Goal: Transaction & Acquisition: Purchase product/service

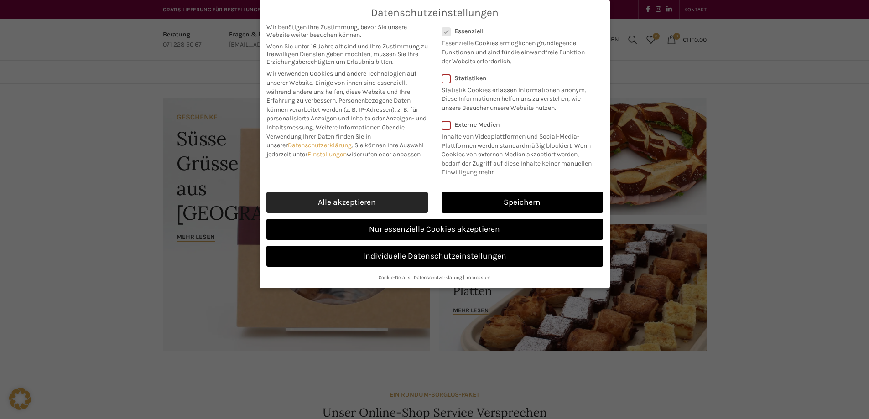
click at [396, 208] on link "Alle akzeptieren" at bounding box center [348, 202] width 162 height 21
checkbox input "true"
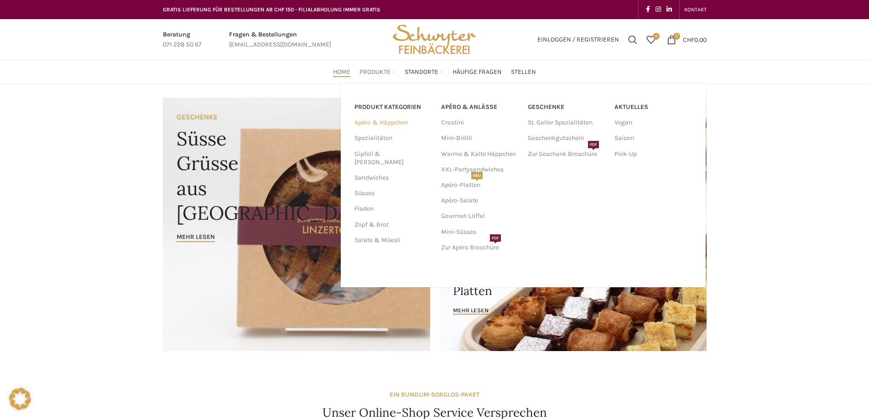
click at [387, 126] on link "Apéro & Häppchen" at bounding box center [393, 123] width 76 height 16
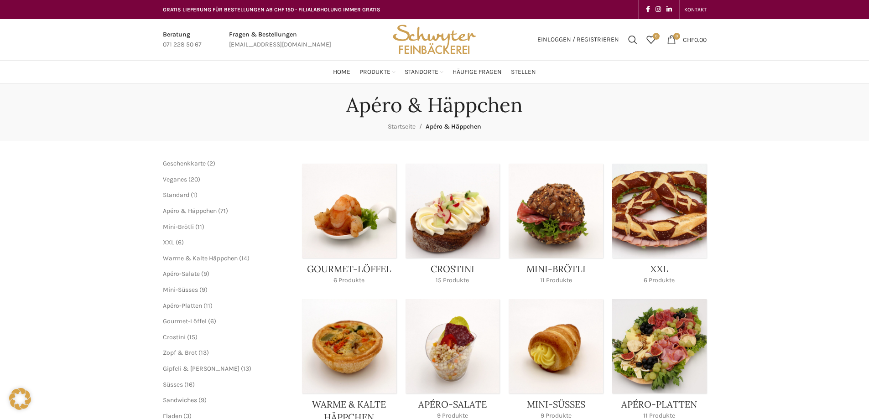
click at [554, 229] on link "Product category mini-broetli" at bounding box center [556, 227] width 94 height 126
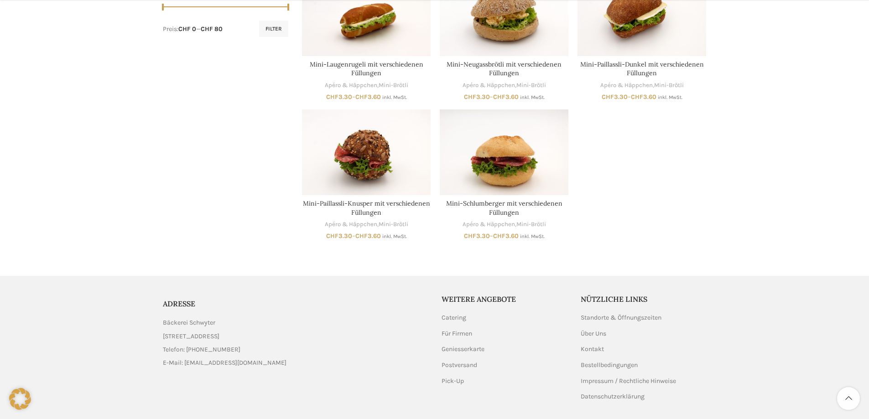
scroll to position [518, 0]
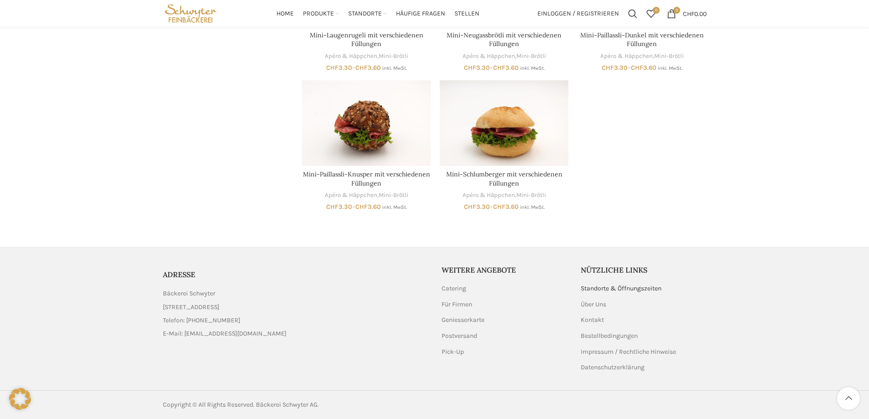
click at [594, 288] on link "Standorte & Öffnungszeiten" at bounding box center [622, 288] width 82 height 9
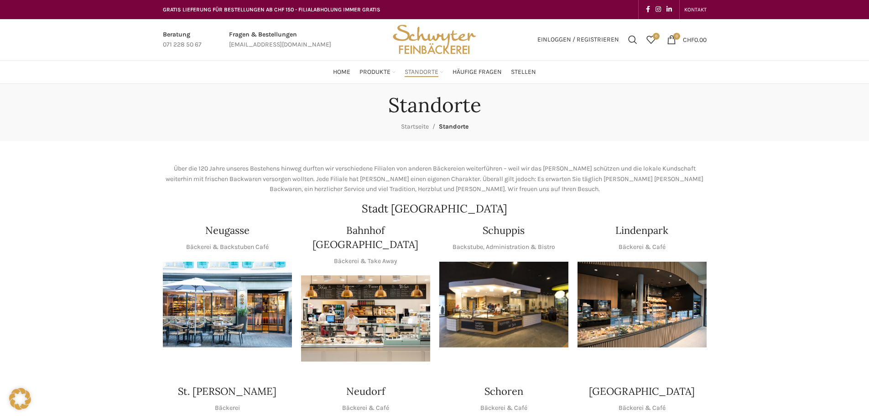
click at [520, 291] on img "1 / 1" at bounding box center [503, 305] width 129 height 86
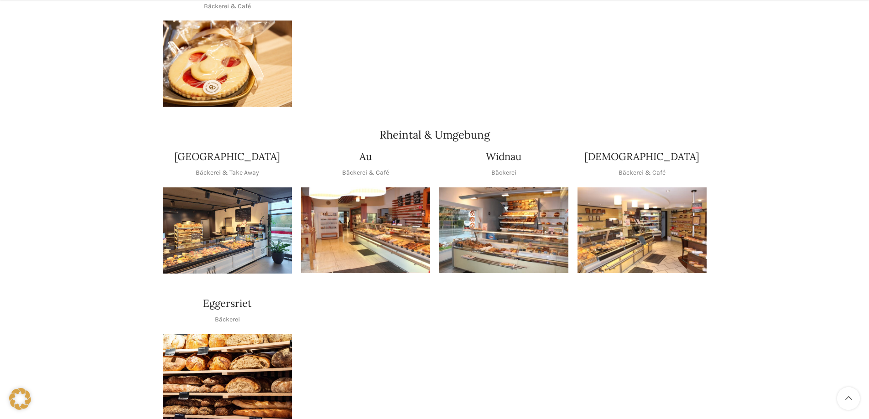
scroll to position [720, 0]
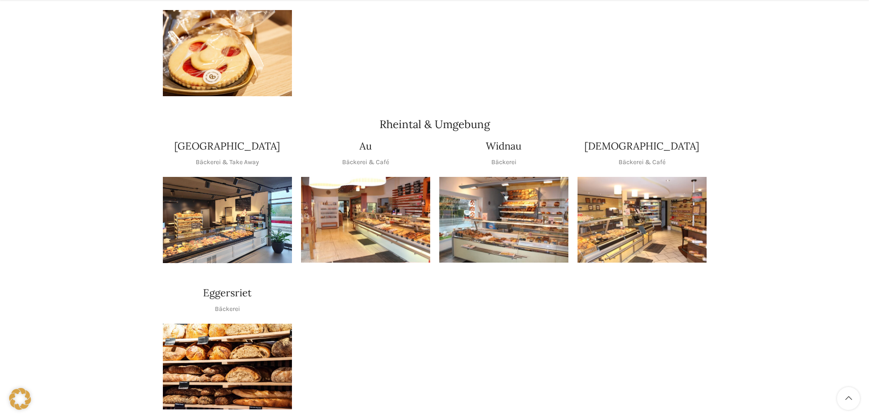
click at [651, 226] on img "1 / 1" at bounding box center [642, 220] width 129 height 86
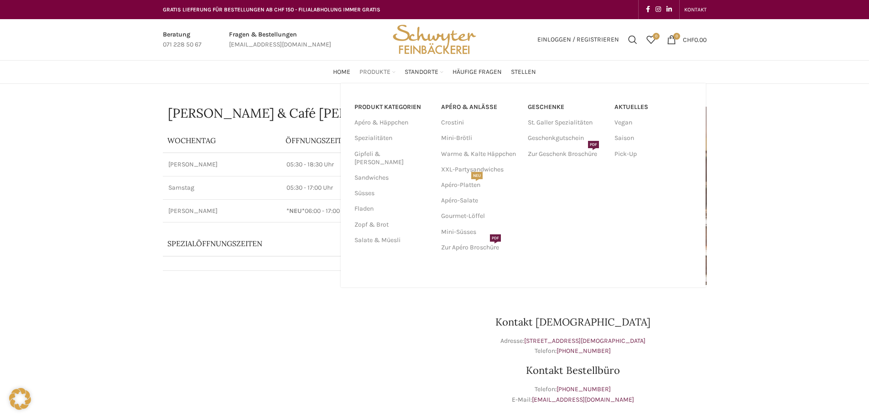
click at [373, 76] on span "Produkte" at bounding box center [375, 72] width 31 height 9
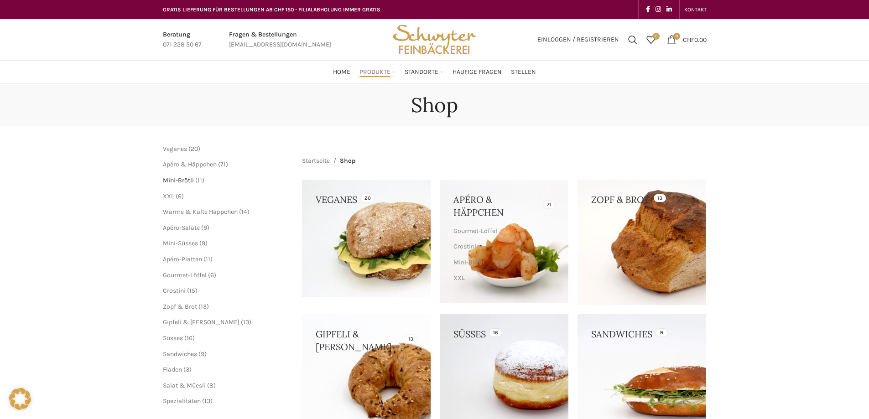
click at [179, 178] on span "Mini-Brötli" at bounding box center [178, 181] width 31 height 8
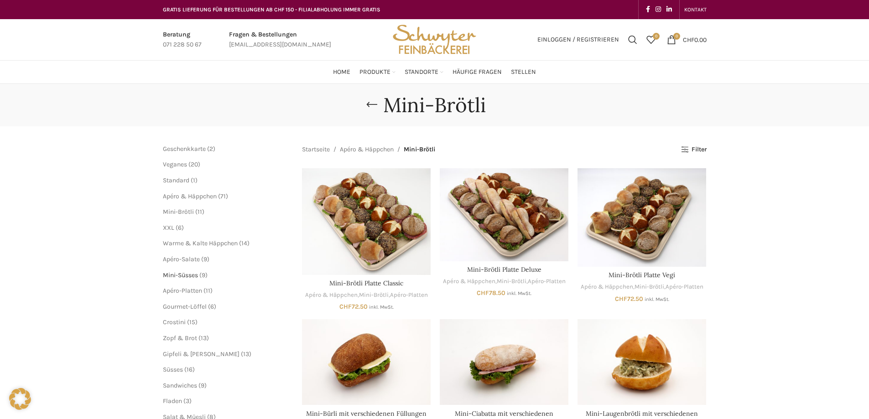
click at [176, 275] on span "Mini-Süsses" at bounding box center [180, 276] width 35 height 8
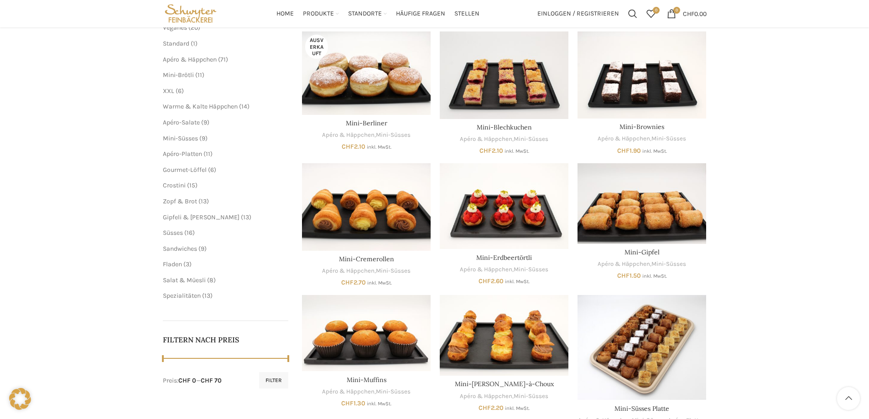
scroll to position [91, 0]
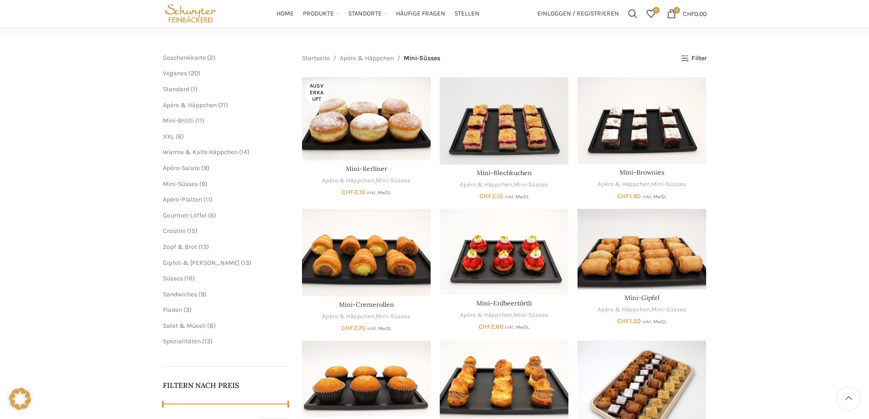
click at [175, 272] on ul "Geschenkkarte 2 2 Produkte Veganes 20 20 Produkte Standard 1 1 Produkt Apéro & …" at bounding box center [226, 199] width 126 height 293
click at [175, 277] on span "Süsses" at bounding box center [173, 279] width 20 height 8
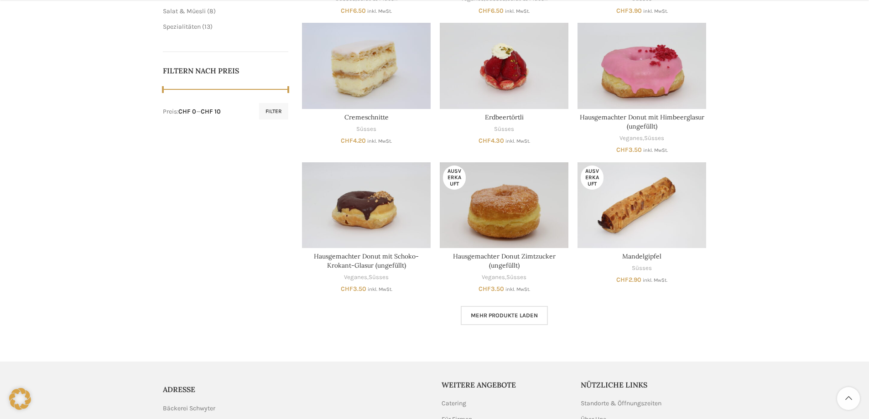
scroll to position [411, 0]
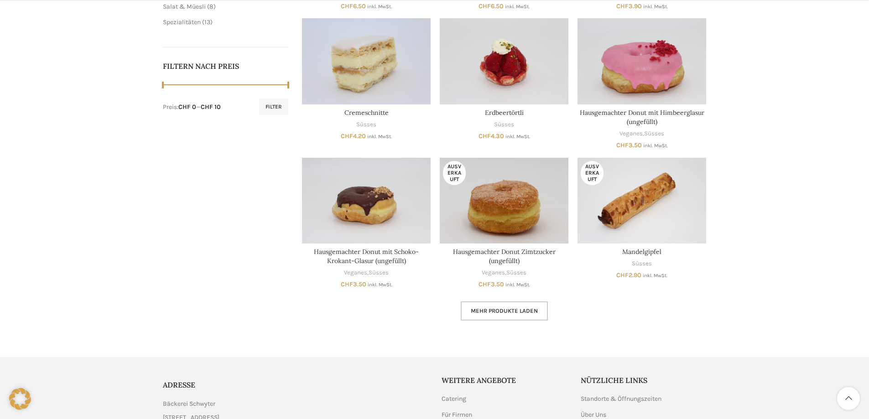
click at [530, 308] on span "Mehr Produkte laden" at bounding box center [504, 311] width 67 height 7
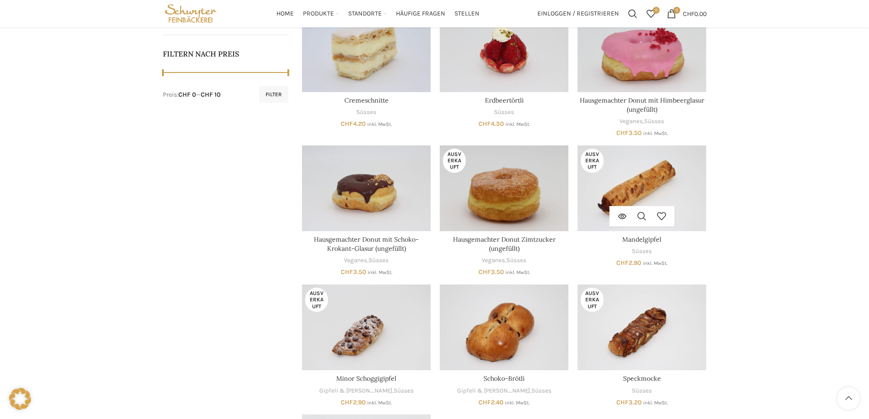
scroll to position [104, 0]
